Goal: Information Seeking & Learning: Learn about a topic

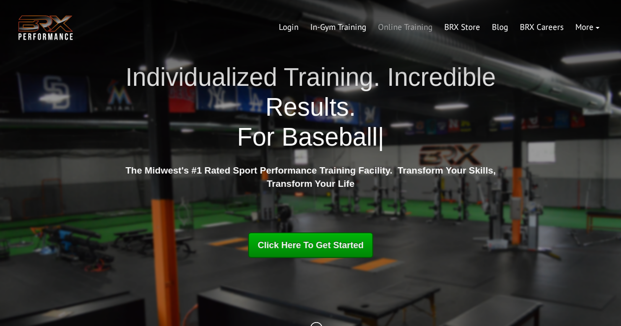
click at [409, 26] on link "Online Training" at bounding box center [405, 28] width 66 height 24
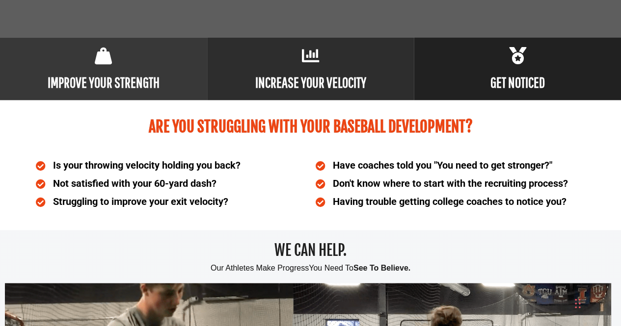
scroll to position [456, 0]
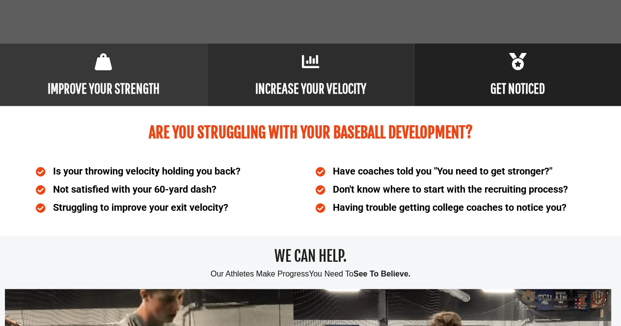
drag, startPoint x: 627, startPoint y: 21, endPoint x: 627, endPoint y: 46, distance: 24.5
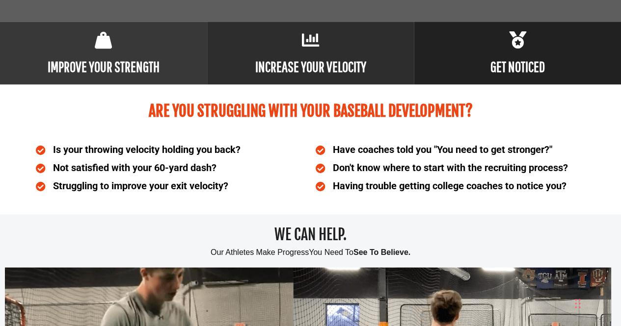
scroll to position [484, 0]
